Goal: Information Seeking & Learning: Learn about a topic

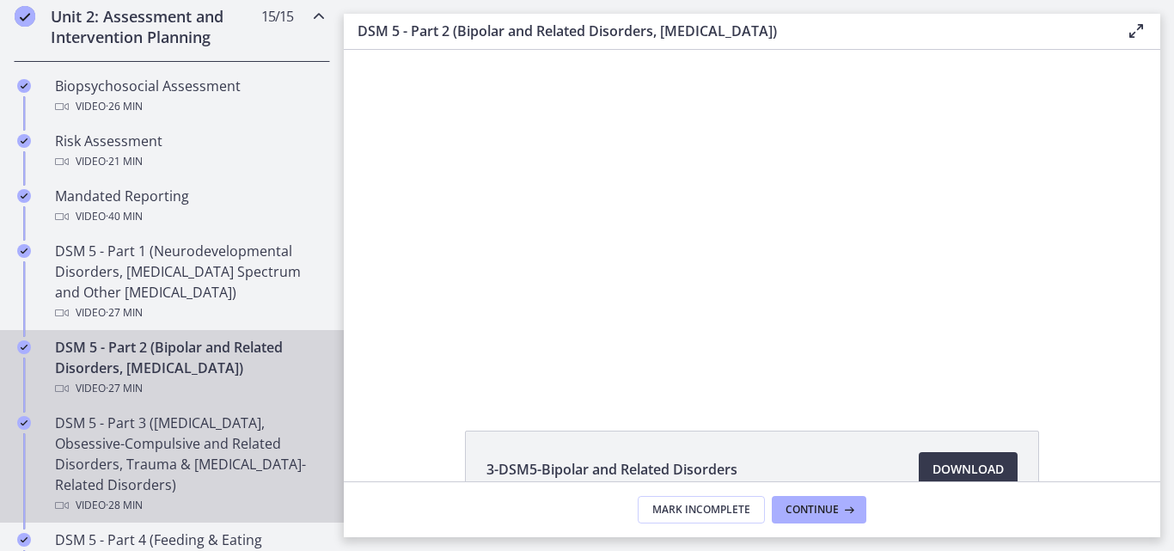
click at [190, 450] on div "DSM 5 - Part 3 ([MEDICAL_DATA], Obsessive-Compulsive and Related Disorders, Tra…" at bounding box center [189, 464] width 268 height 103
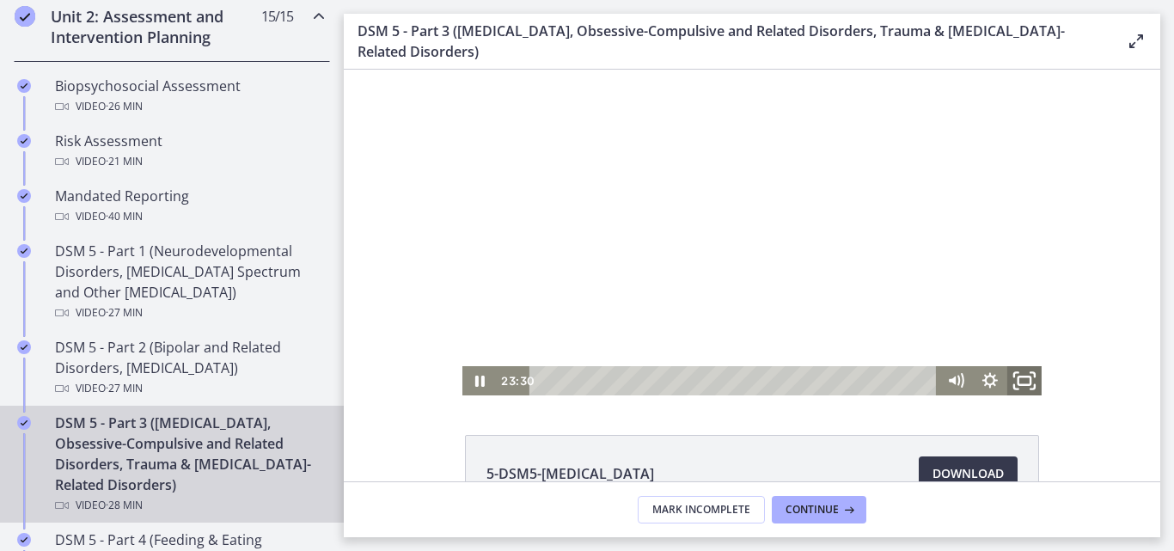
click at [1018, 381] on icon "Fullscreen" at bounding box center [1024, 381] width 41 height 35
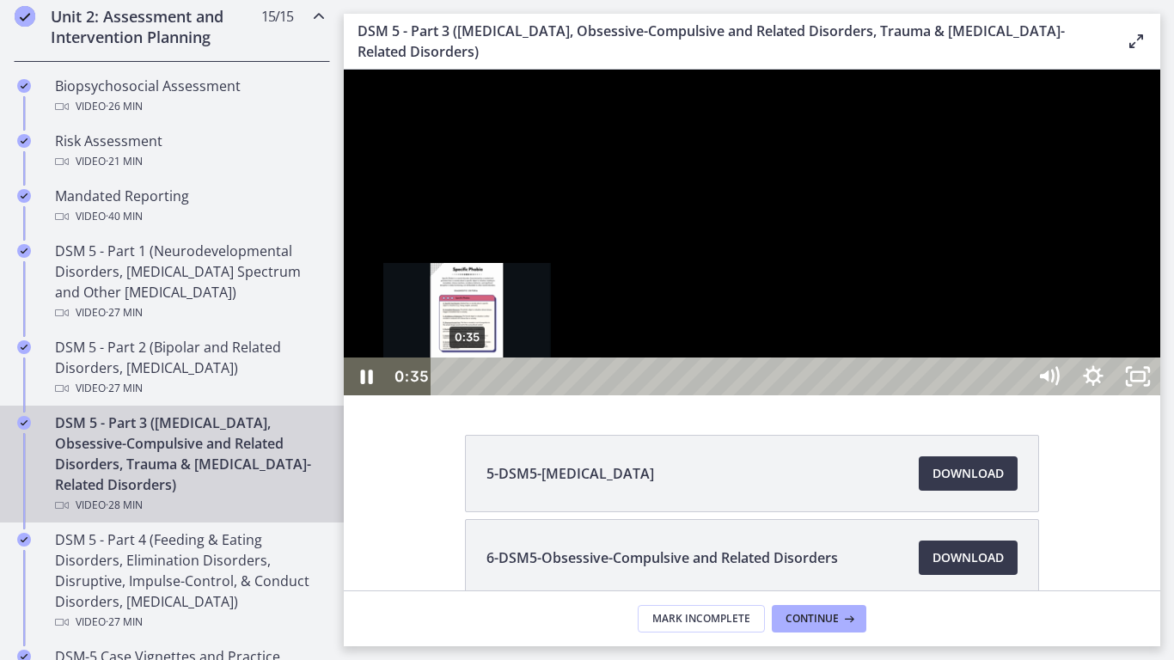
click at [468, 395] on div "0:35" at bounding box center [732, 377] width 568 height 38
click at [463, 395] on div "0:26" at bounding box center [732, 377] width 568 height 38
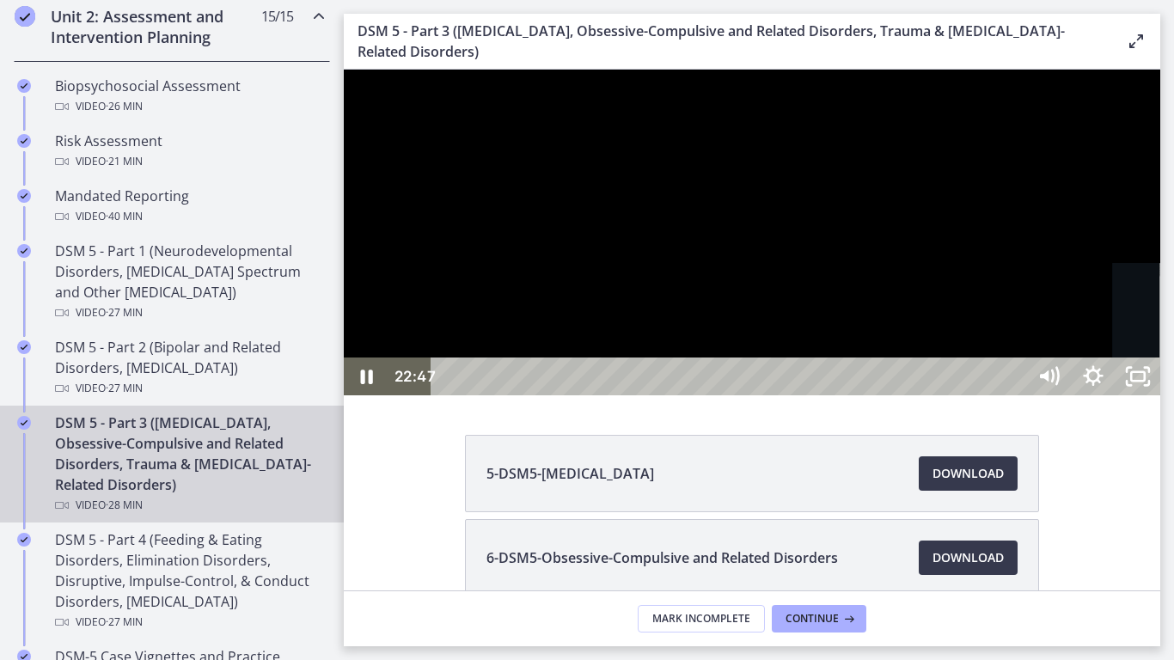
click at [1173, 383] on div "Playbar" at bounding box center [1196, 377] width 13 height 13
click at [1005, 395] on div at bounding box center [752, 233] width 817 height 326
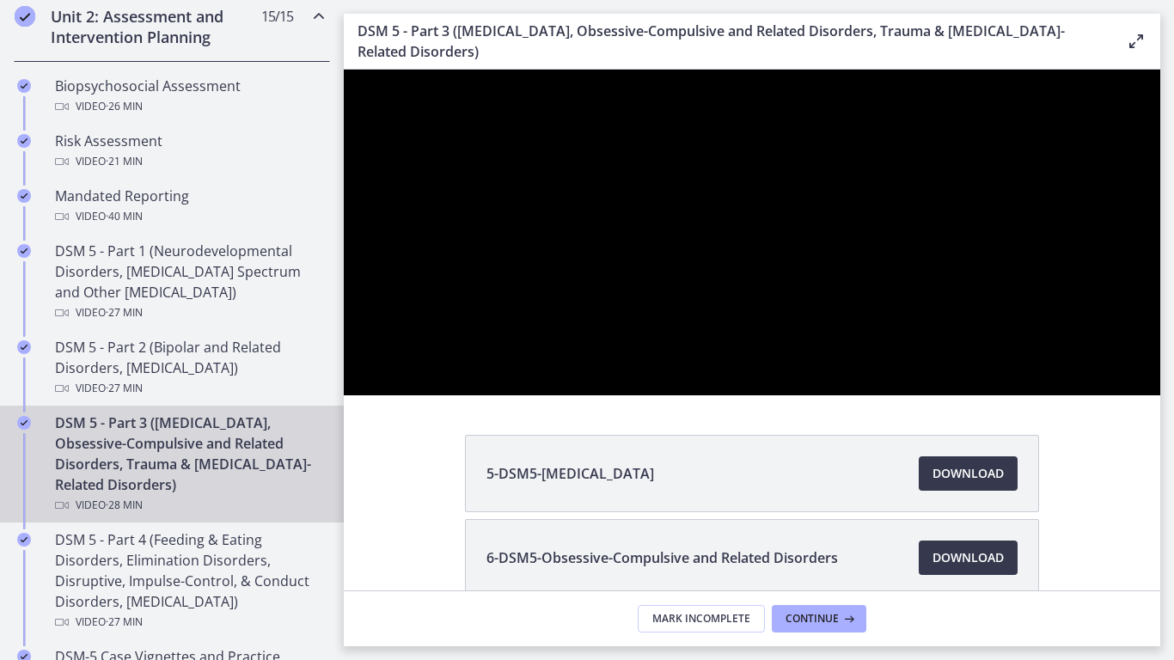
click at [344, 70] on button "Play Video: cmsebl44lpnc72iv6u00.mp4" at bounding box center [344, 70] width 1 height 1
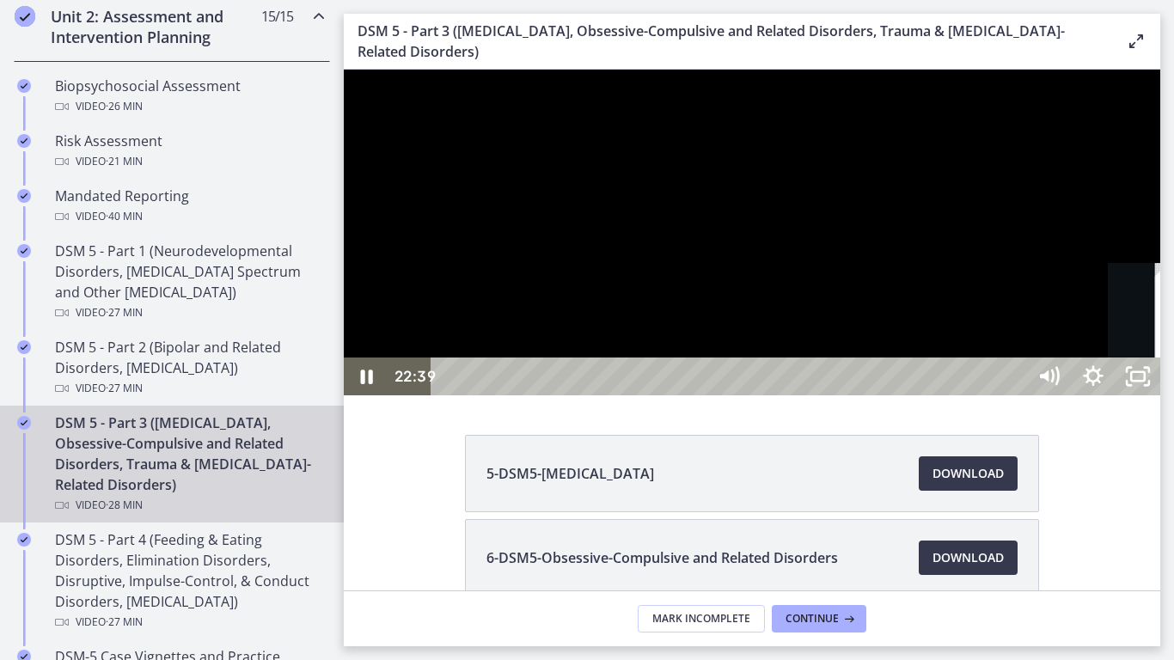
click at [1016, 395] on div "22:39" at bounding box center [732, 377] width 568 height 38
click at [1016, 395] on div "23:56" at bounding box center [732, 377] width 568 height 38
click at [1016, 395] on div "23:47" at bounding box center [732, 377] width 568 height 38
click at [1016, 395] on div "23:34" at bounding box center [732, 377] width 568 height 38
click at [1016, 395] on div "26:45" at bounding box center [732, 377] width 568 height 38
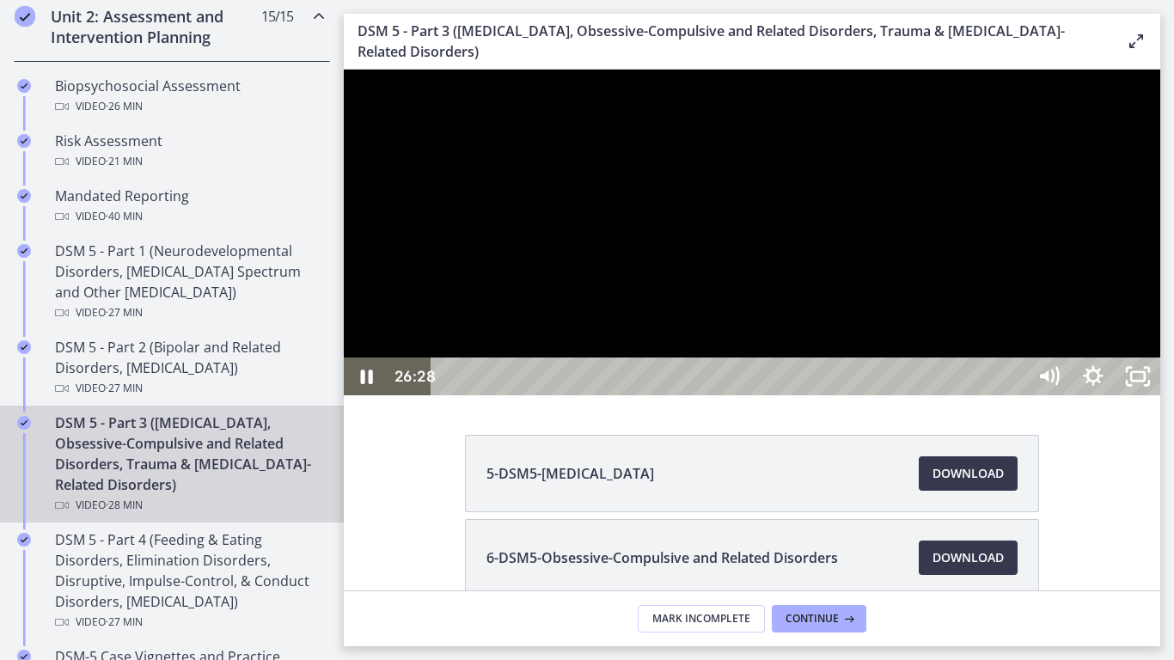
click at [1016, 395] on div "26:28" at bounding box center [732, 377] width 568 height 38
click at [1147, 382] on rect "Unfullscreen" at bounding box center [1138, 376] width 16 height 10
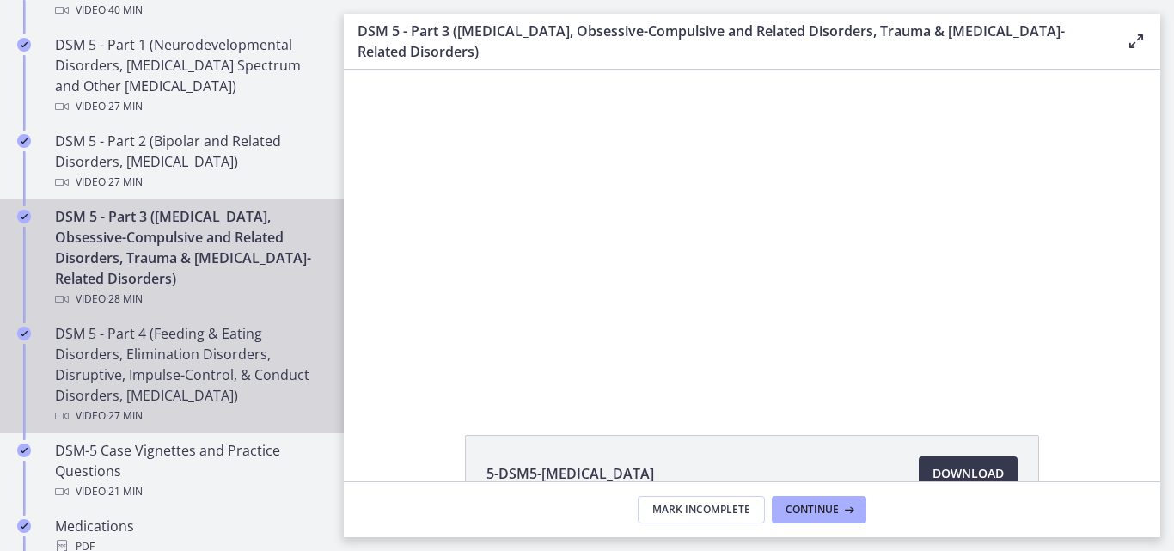
click at [169, 392] on div "DSM 5 - Part 4 (Feeding & Eating Disorders, Elimination Disorders, Disruptive, …" at bounding box center [189, 374] width 268 height 103
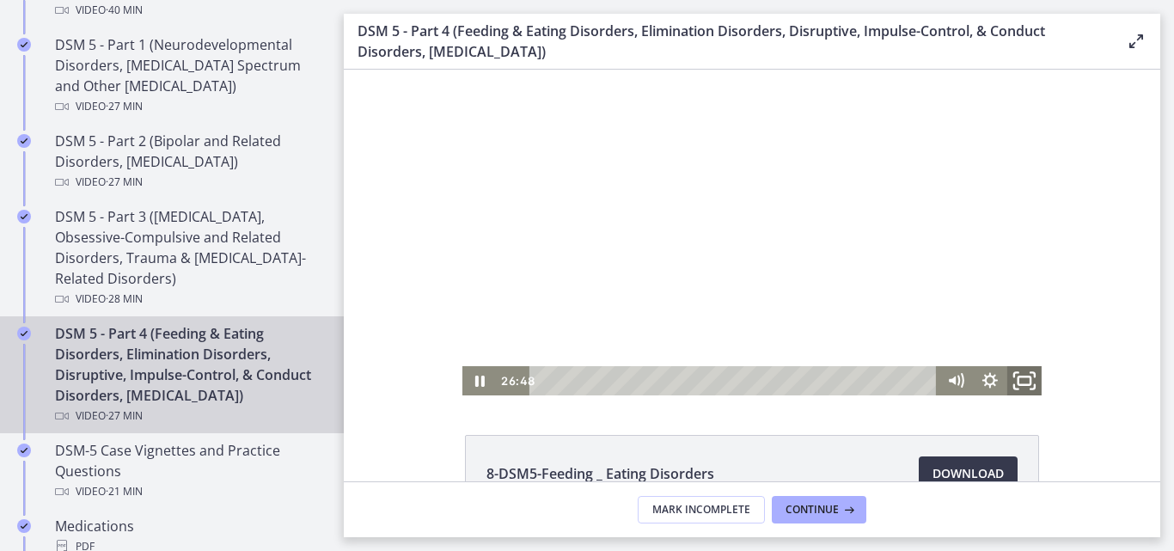
click at [1020, 378] on icon "Fullscreen" at bounding box center [1024, 381] width 41 height 35
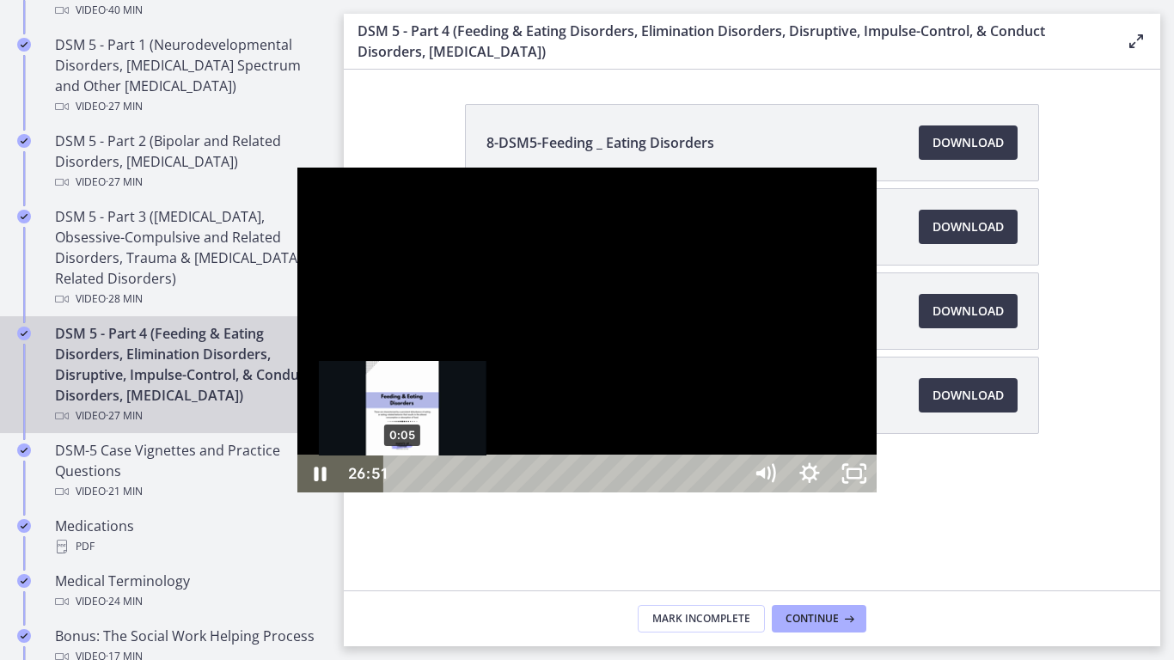
click at [400, 493] on div "0:05" at bounding box center [566, 474] width 332 height 38
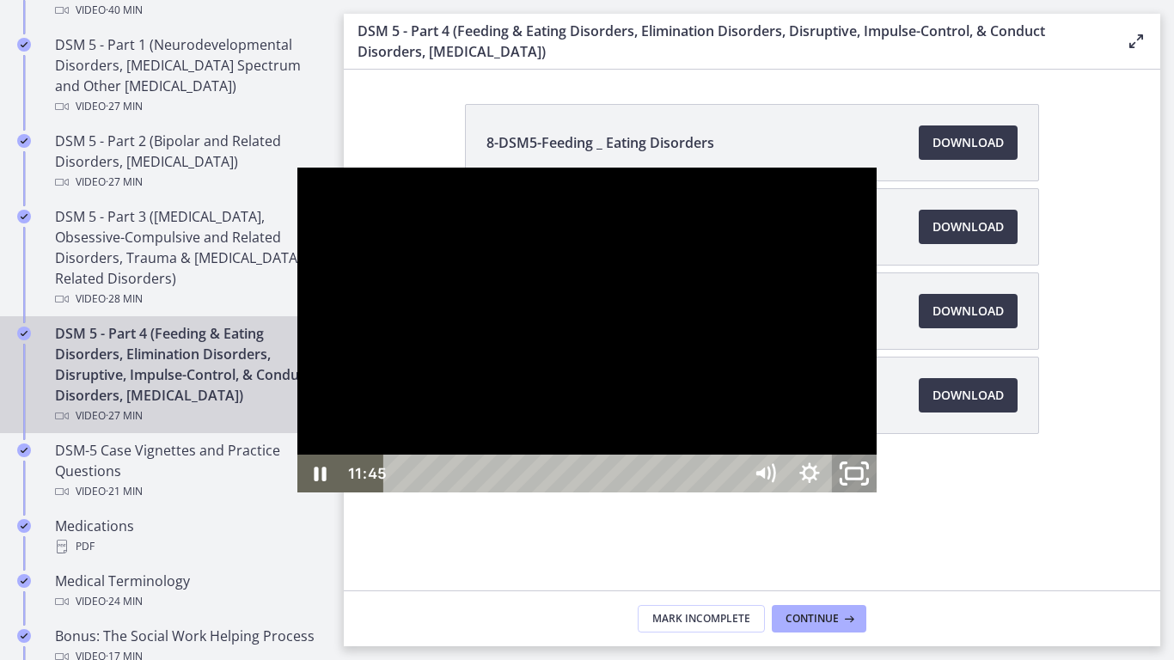
click at [881, 497] on icon "Unfullscreen" at bounding box center [854, 474] width 53 height 46
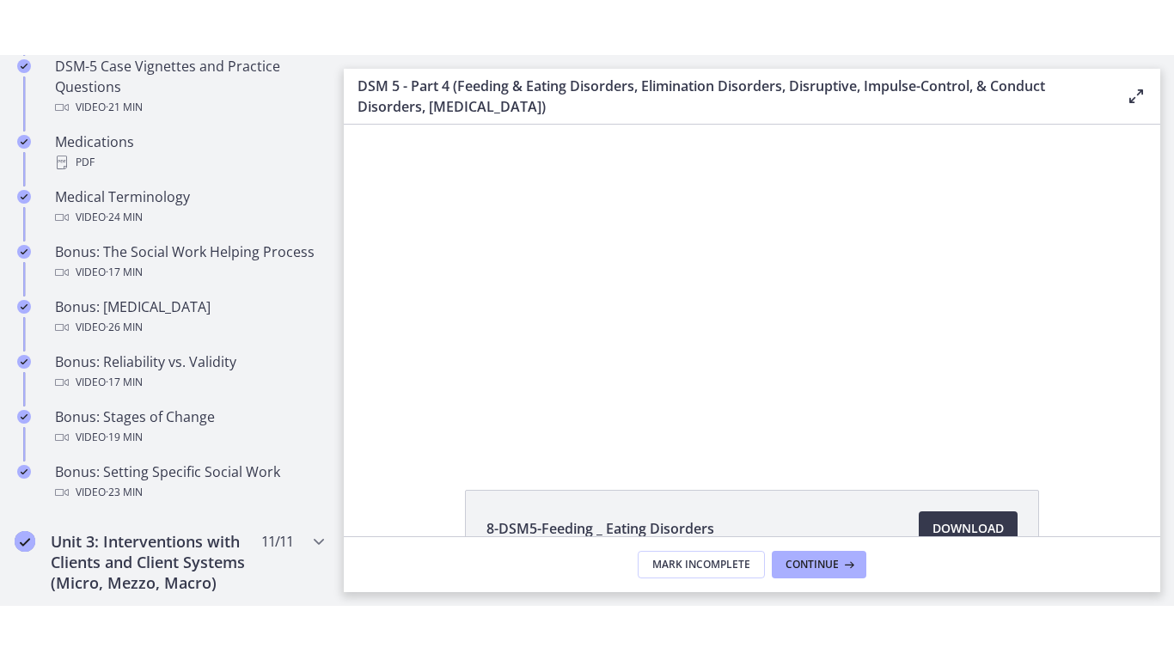
scroll to position [1263, 0]
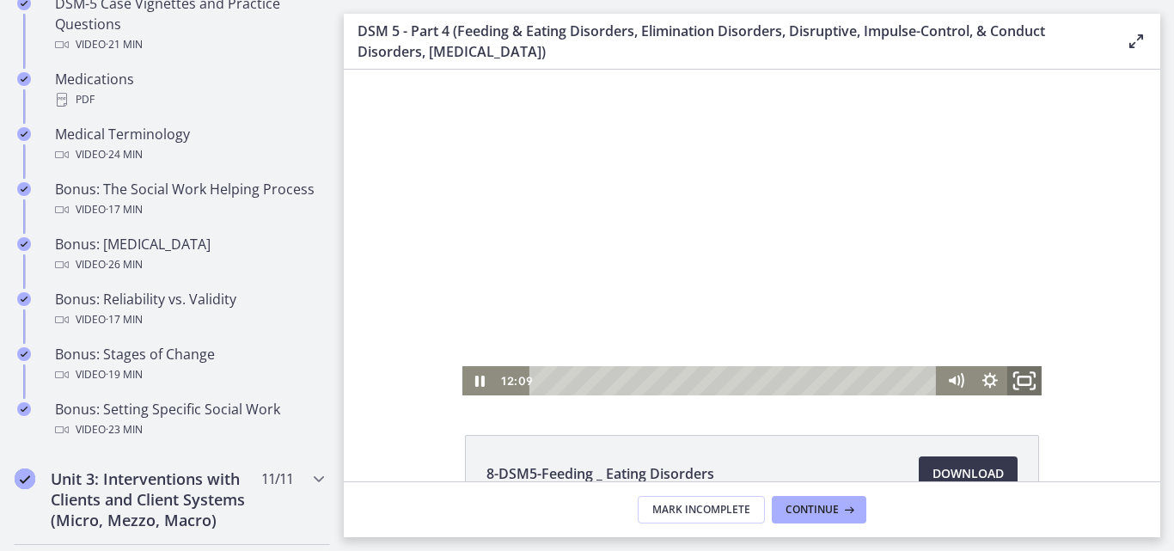
click at [1024, 379] on rect "Fullscreen" at bounding box center [1025, 381] width 12 height 9
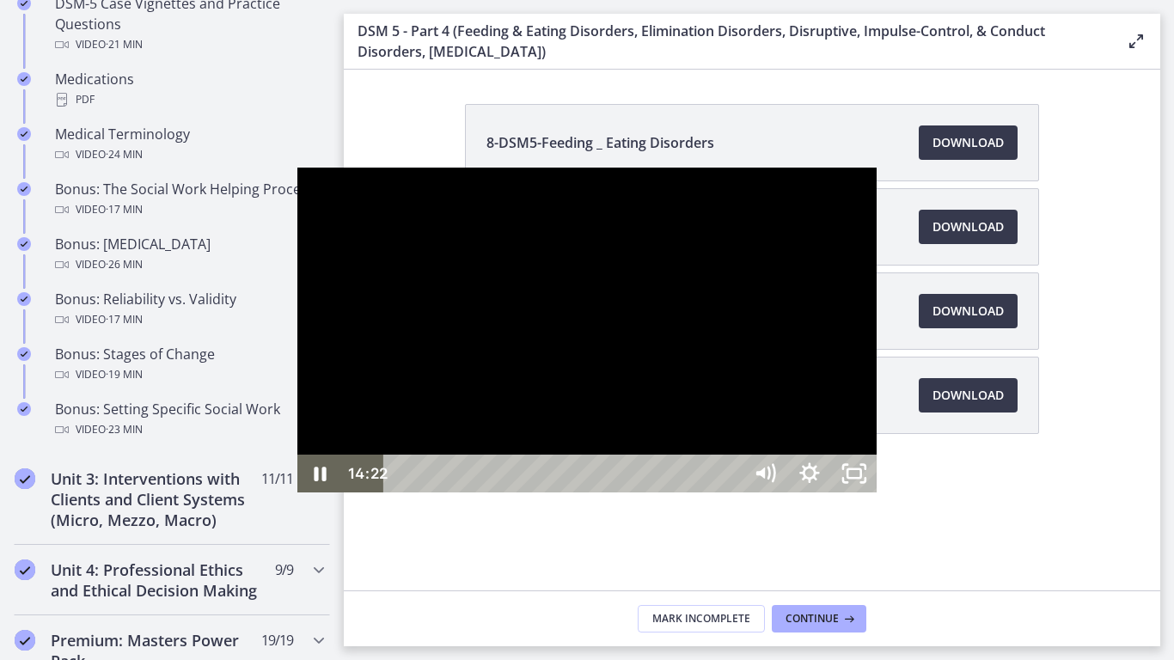
click at [540, 345] on div at bounding box center [586, 331] width 579 height 326
click at [535, 293] on div at bounding box center [586, 331] width 579 height 326
click at [1069, 481] on div "Playbar" at bounding box center [1075, 474] width 13 height 13
click at [614, 341] on div at bounding box center [586, 331] width 579 height 326
click at [539, 330] on div at bounding box center [586, 331] width 579 height 326
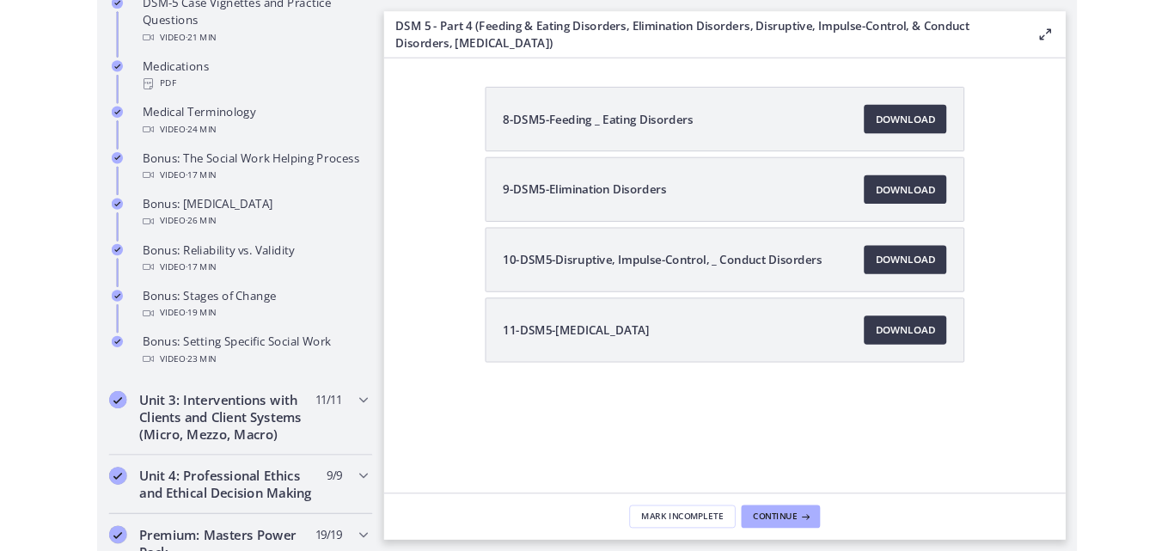
scroll to position [0, 0]
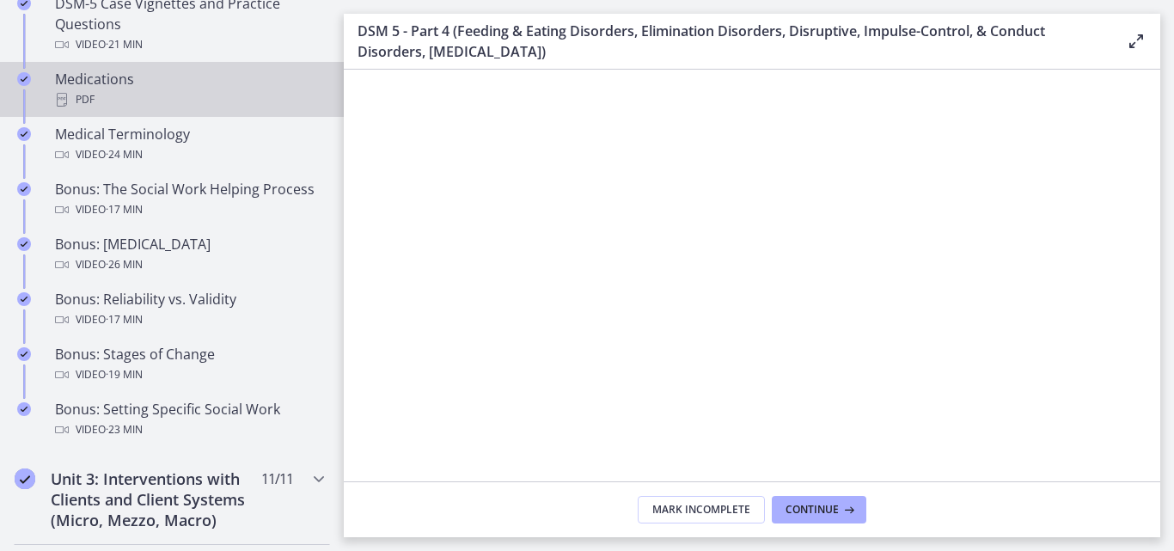
click at [71, 110] on div "PDF" at bounding box center [189, 99] width 268 height 21
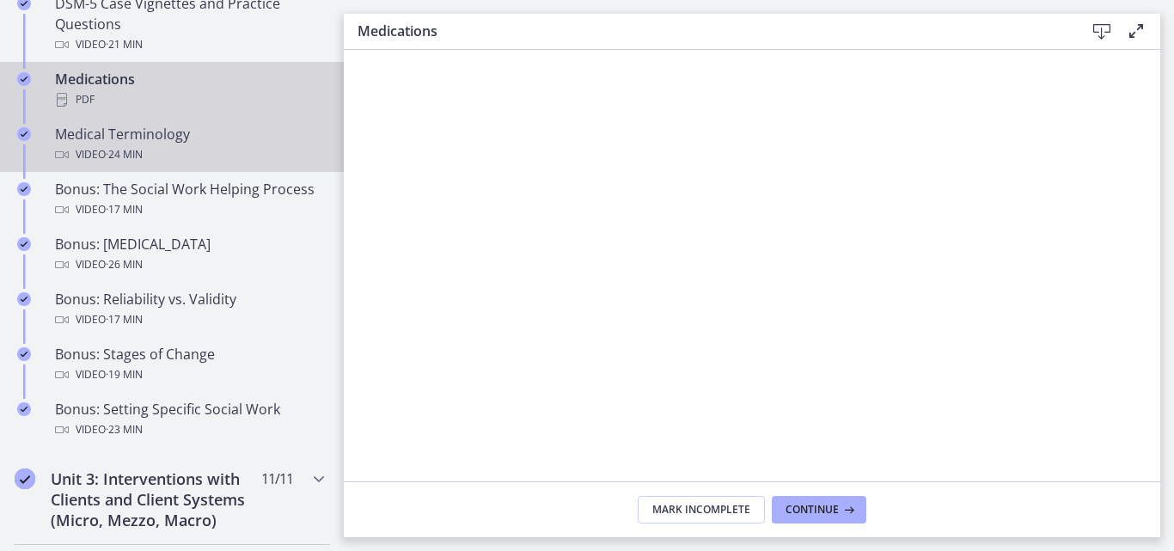
click at [151, 137] on div "Medical Terminology Video · 24 min" at bounding box center [189, 144] width 268 height 41
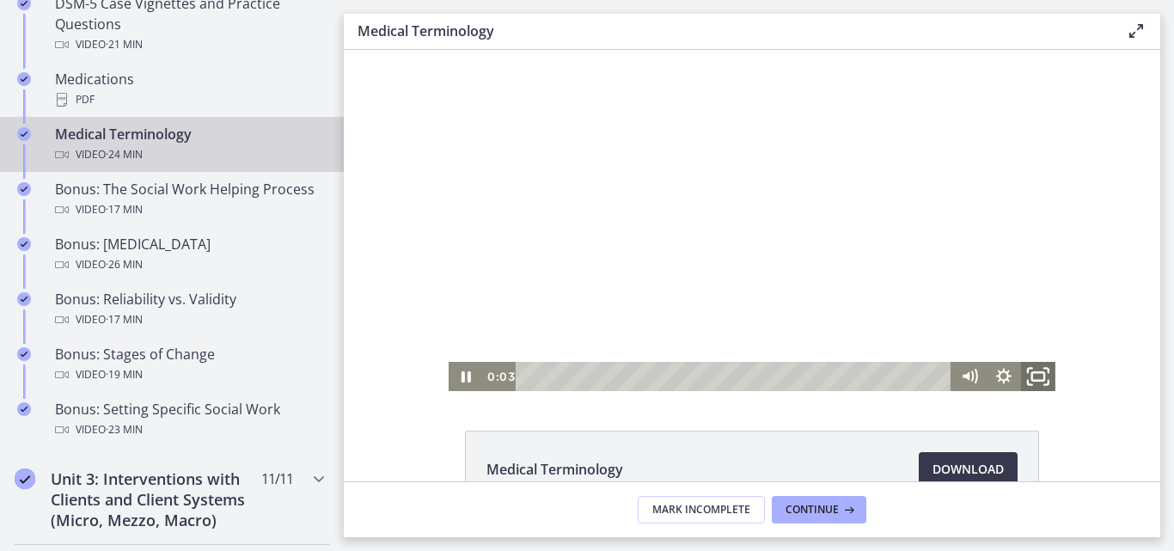
click at [1035, 376] on icon "Fullscreen" at bounding box center [1038, 376] width 41 height 35
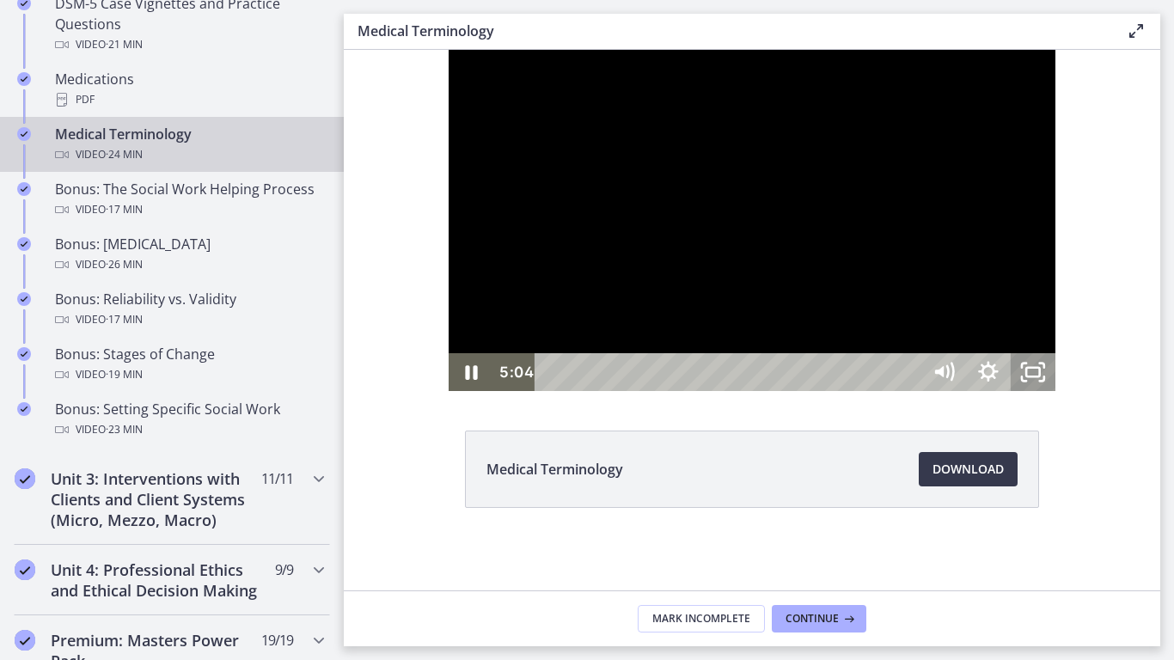
click at [1056, 391] on icon "Unfullscreen" at bounding box center [1033, 372] width 45 height 38
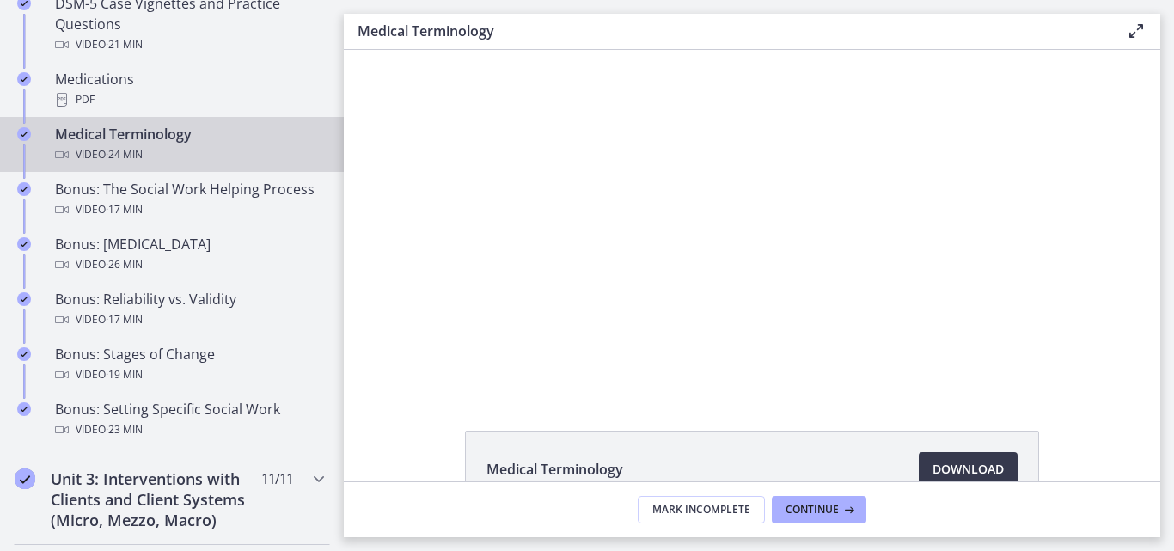
click at [1021, 362] on button "Fullscreen" at bounding box center [1038, 376] width 34 height 29
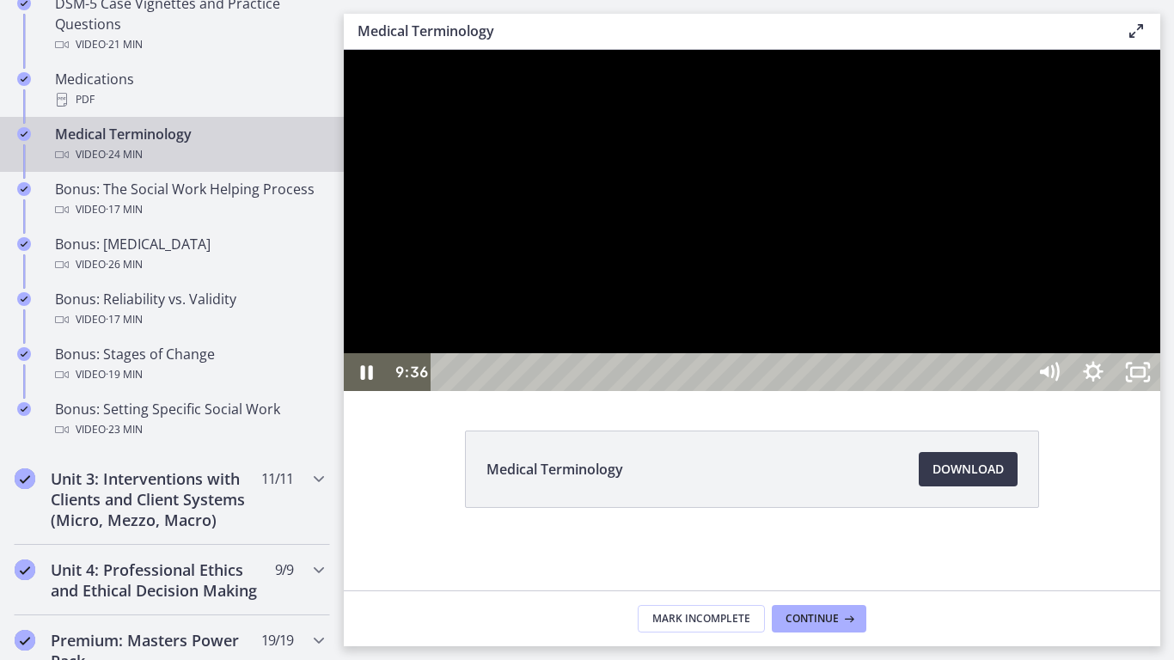
click at [938, 263] on div at bounding box center [752, 220] width 817 height 341
